Goal: Information Seeking & Learning: Check status

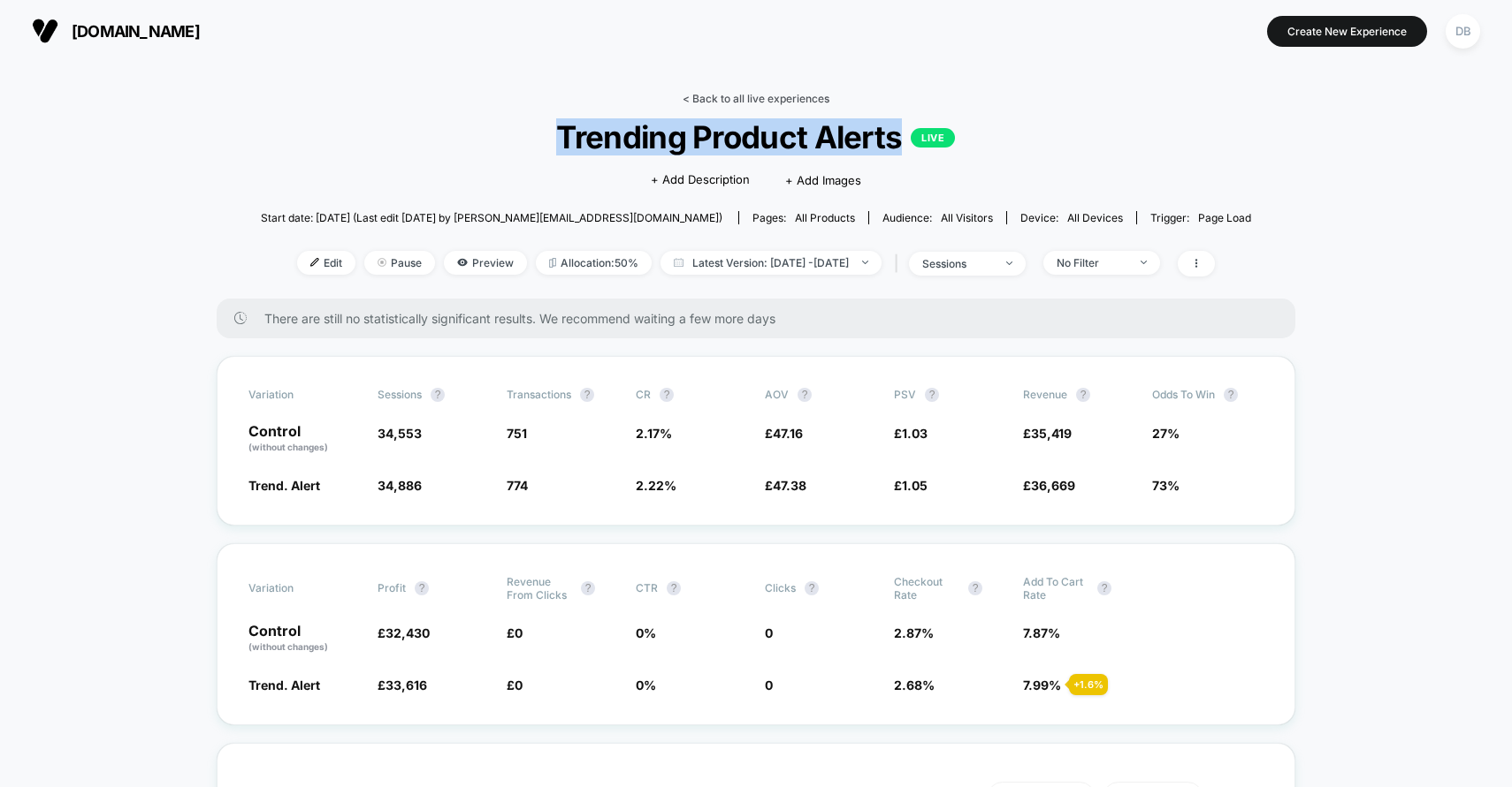
scroll to position [44, 0]
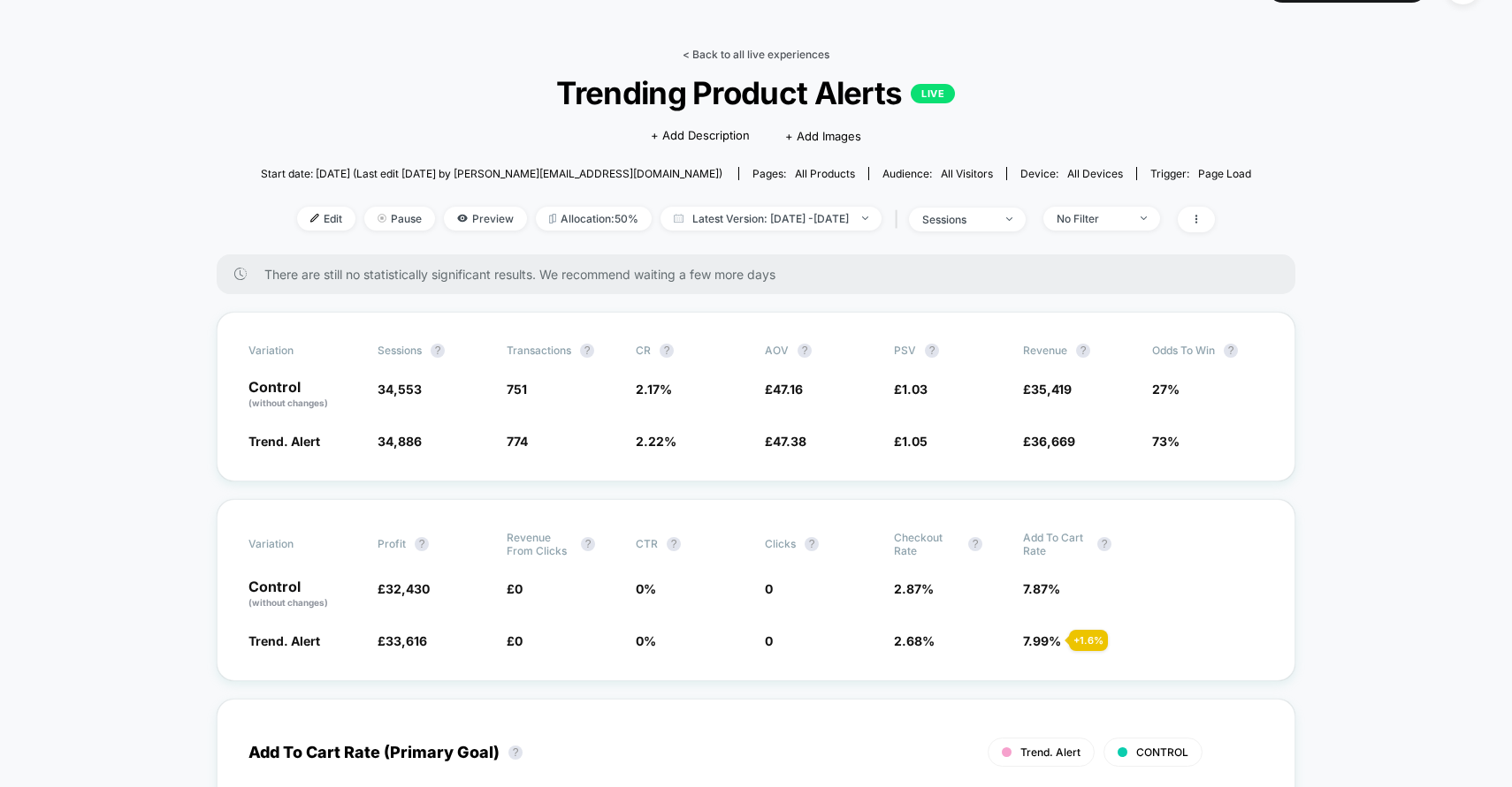
click at [713, 50] on link "< Back to all live experiences" at bounding box center [755, 54] width 146 height 13
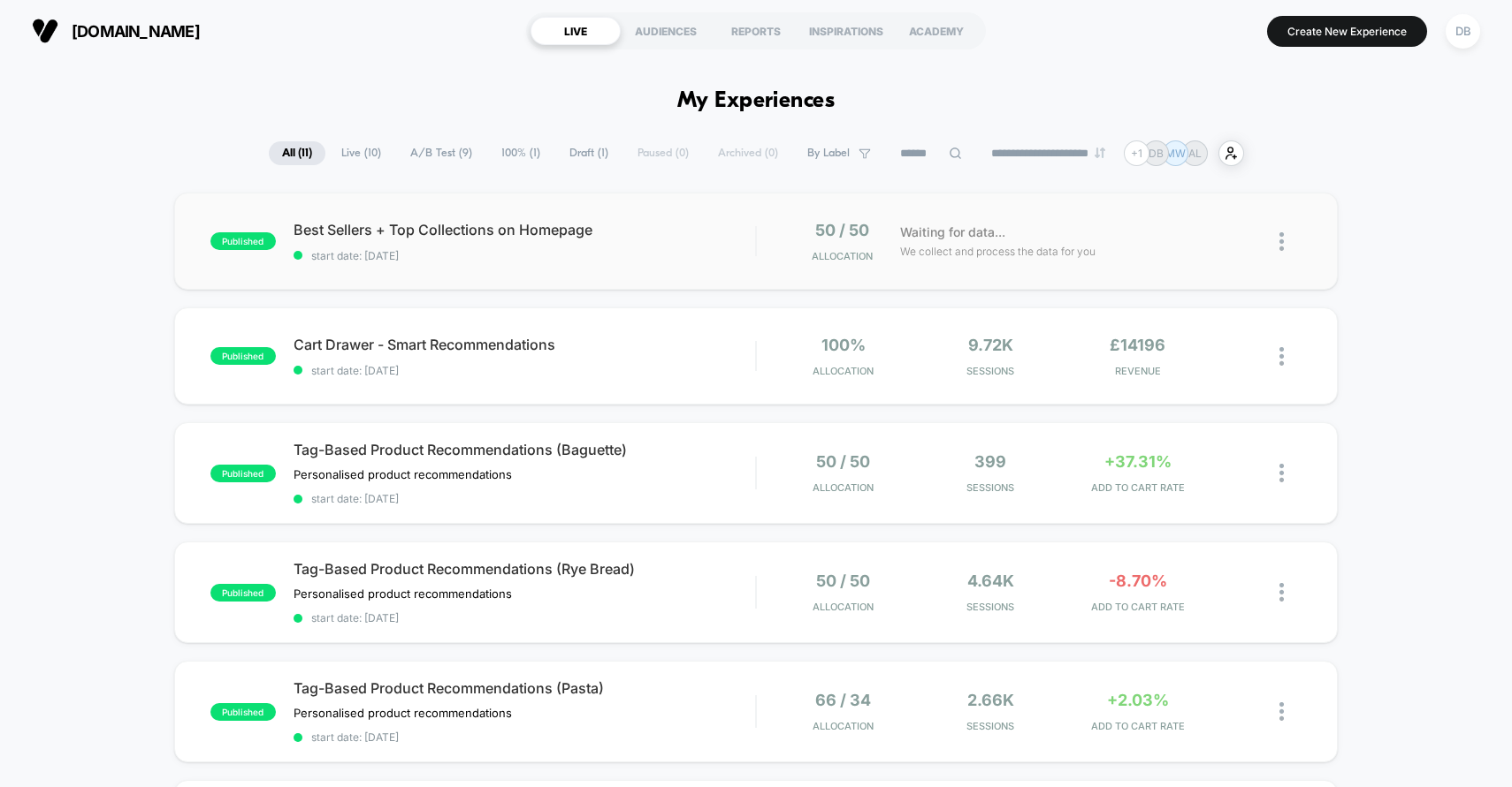
click at [653, 263] on div "published Best Sellers + Top Collections on Homepage start date: [DATE] 50 / 50…" at bounding box center [756, 241] width 1165 height 97
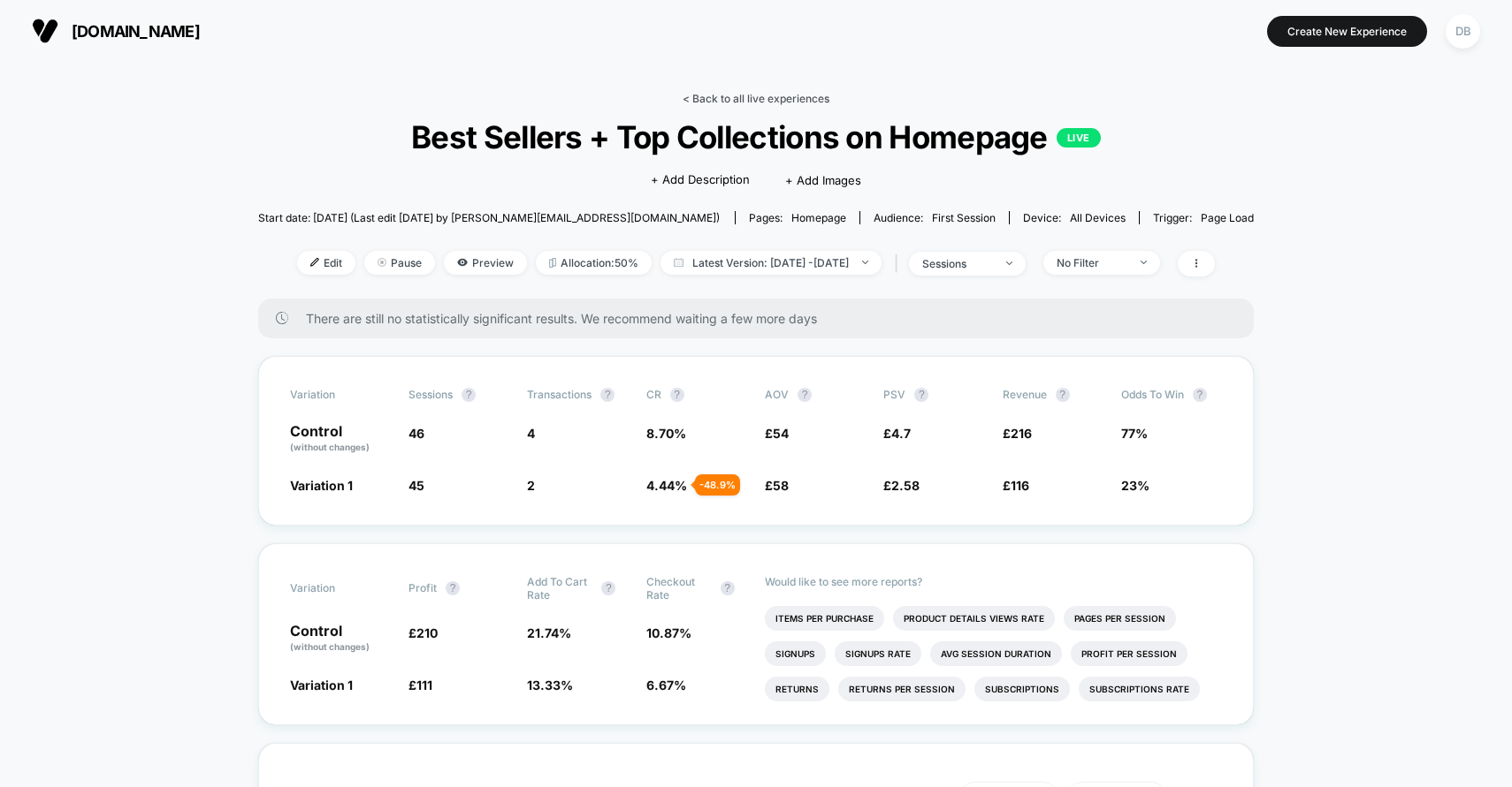
click at [708, 96] on link "< Back to all live experiences" at bounding box center [755, 98] width 146 height 13
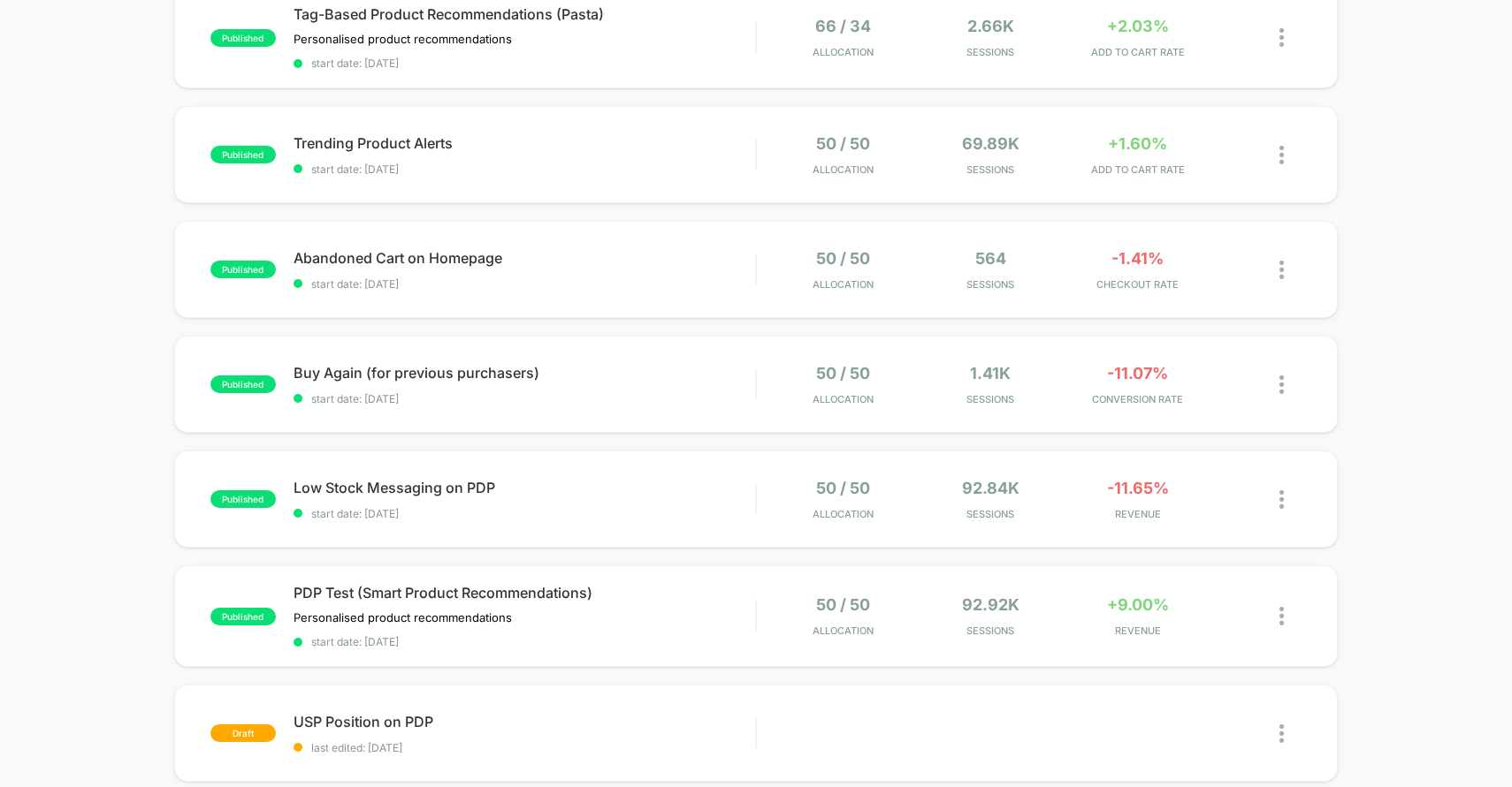
scroll to position [691, 0]
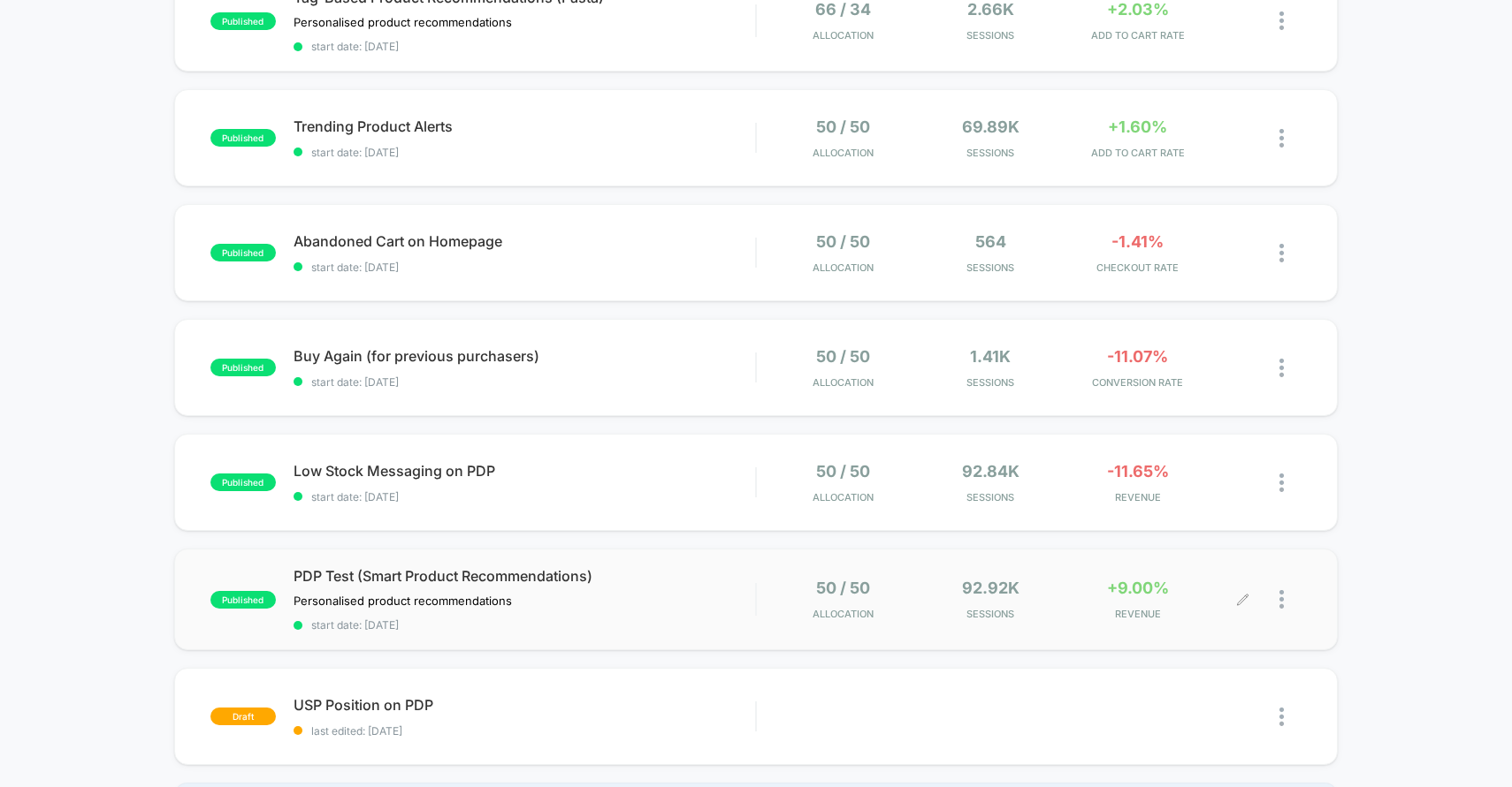
click at [918, 615] on div "50 / 50 Allocation 92.92k Sessions +9.00% REVENUE" at bounding box center [1009, 599] width 469 height 41
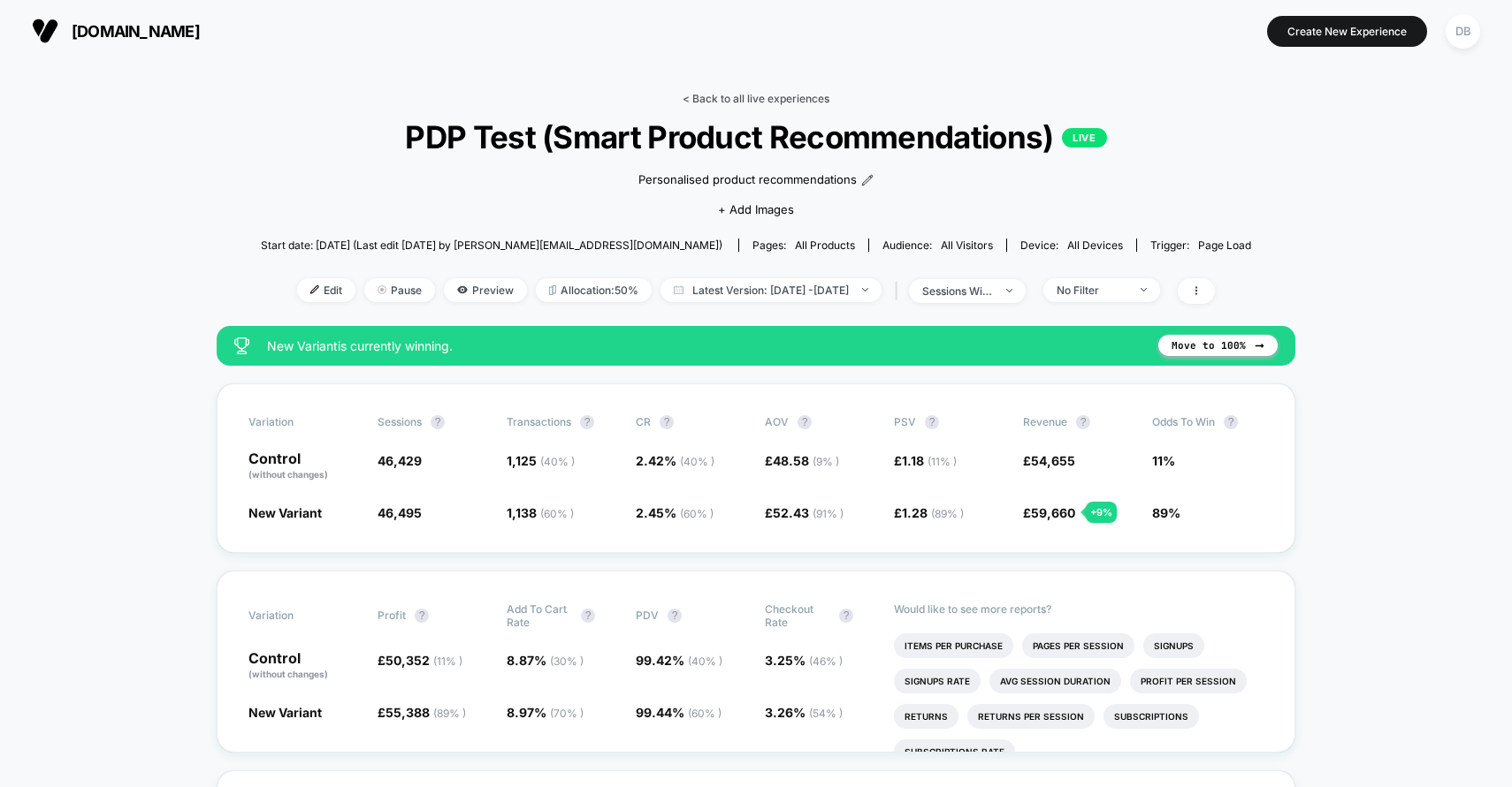
click at [685, 99] on link "< Back to all live experiences" at bounding box center [755, 98] width 146 height 13
